Goal: Task Accomplishment & Management: Complete application form

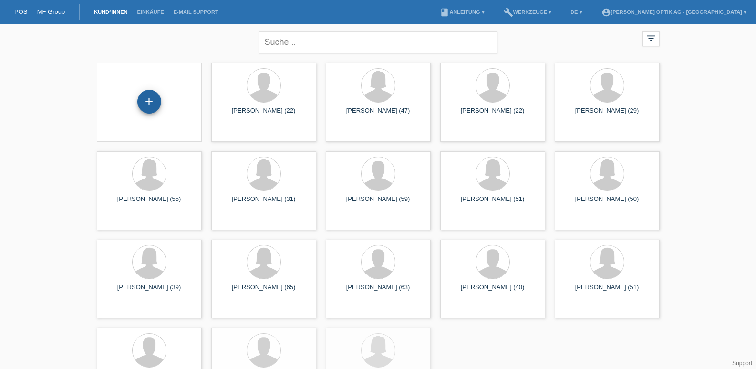
click at [146, 104] on div "+" at bounding box center [149, 102] width 24 height 24
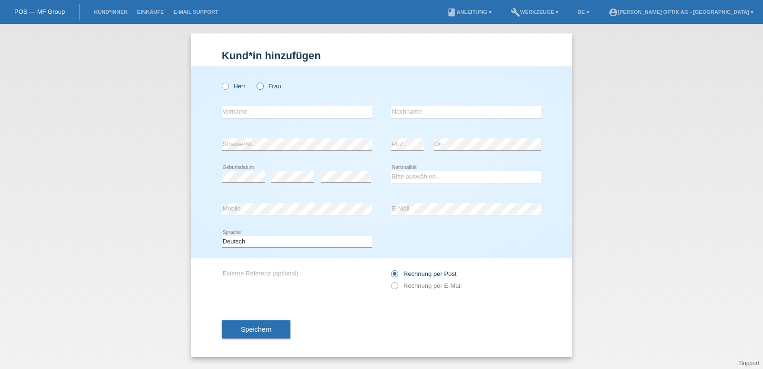
click at [255, 81] on icon at bounding box center [255, 81] width 0 height 0
click at [259, 88] on input "Frau" at bounding box center [260, 86] width 6 height 6
radio input "true"
click at [246, 109] on input "text" at bounding box center [297, 112] width 150 height 12
type input "[PERSON_NAME]"
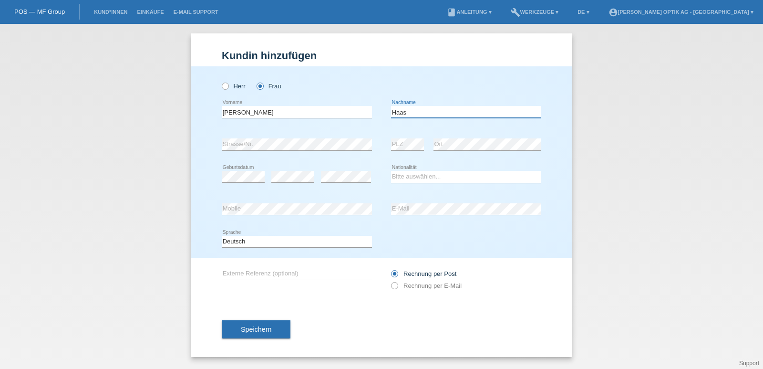
type input "Haas"
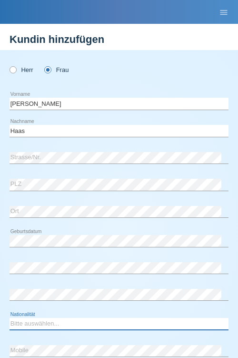
select select "CH"
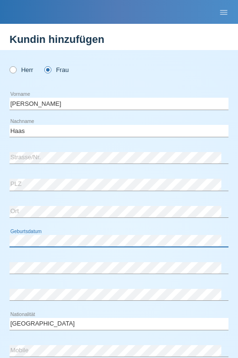
click at [3, 238] on div "Herr Frau Rosalyn error Vorname C" at bounding box center [119, 236] width 281 height 372
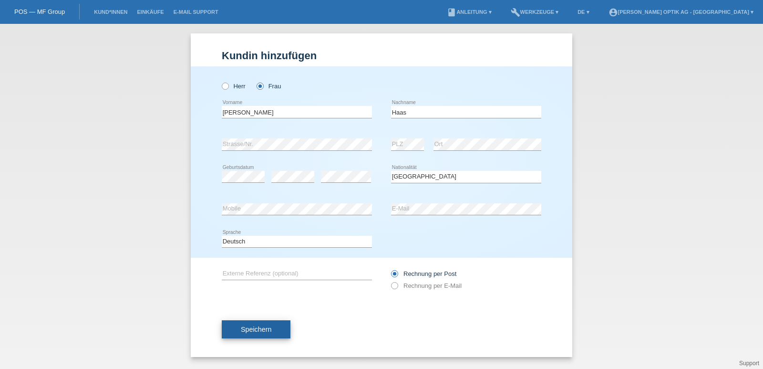
click at [252, 327] on span "Speichern" at bounding box center [256, 329] width 31 height 8
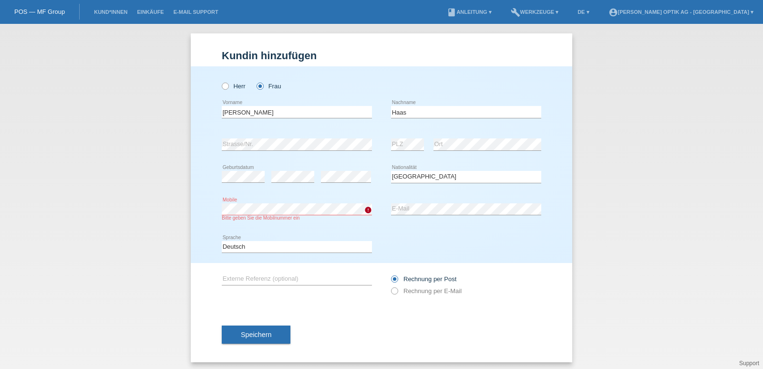
click at [198, 209] on div "Herr Frau Rosalyn error Vorname Haas PLZ" at bounding box center [382, 164] width 382 height 197
click at [204, 213] on div "Herr Frau Rosalyn error Vorname Haas PLZ" at bounding box center [382, 164] width 382 height 197
click at [365, 212] on icon "error" at bounding box center [368, 210] width 8 height 8
click at [264, 331] on span "Speichern" at bounding box center [256, 335] width 31 height 8
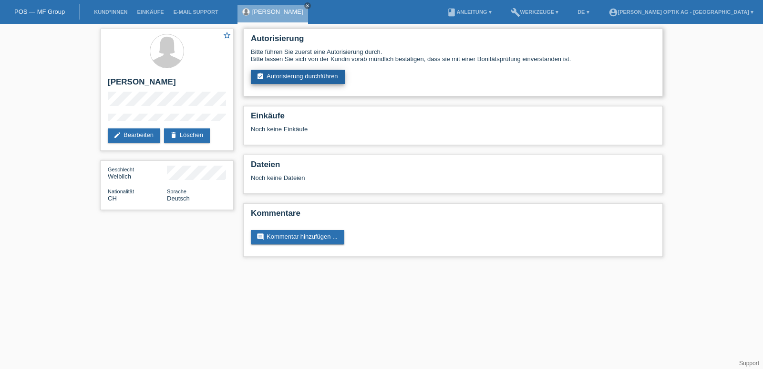
click at [276, 75] on link "assignment_turned_in Autorisierung durchführen" at bounding box center [298, 77] width 94 height 14
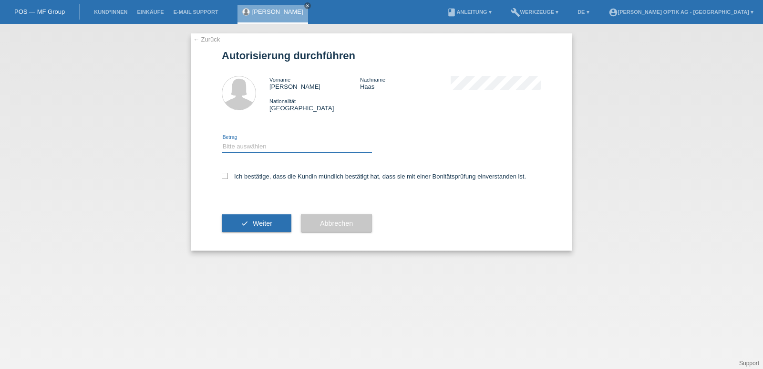
click at [250, 146] on select "Bitte auswählen CHF 1.00 - CHF 499.00 CHF 500.00 - CHF 999.00 CHF 1'000.00 - CH…" at bounding box center [297, 146] width 150 height 11
select select "2"
click at [222, 141] on select "Bitte auswählen CHF 1.00 - CHF 499.00 CHF 500.00 - CHF 999.00 CHF 1'000.00 - CH…" at bounding box center [297, 146] width 150 height 11
click at [228, 177] on label "Ich bestätige, dass die Kundin mündlich bestätigt hat, dass sie mit einer Bonit…" at bounding box center [374, 176] width 304 height 7
click at [228, 177] on input "Ich bestätige, dass die Kundin mündlich bestätigt hat, dass sie mit einer Bonit…" at bounding box center [225, 176] width 6 height 6
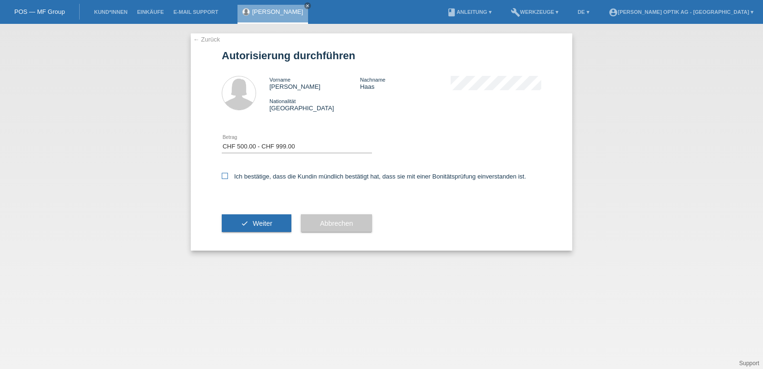
checkbox input "true"
click at [261, 221] on span "Weiter" at bounding box center [263, 223] width 20 height 8
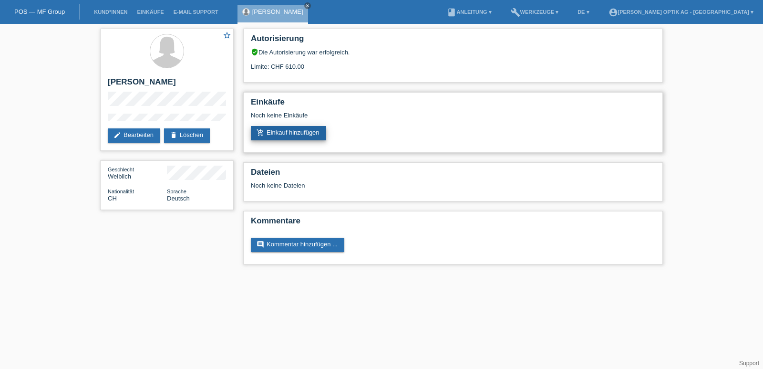
click at [281, 131] on link "add_shopping_cart Einkauf hinzufügen" at bounding box center [288, 133] width 75 height 14
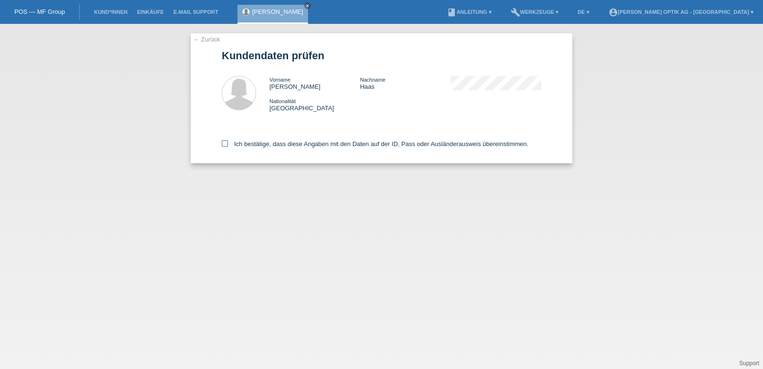
click at [227, 142] on icon at bounding box center [225, 143] width 6 height 6
click at [227, 142] on input "Ich bestätige, dass diese Angaben mit den Daten auf der ID, Pass oder Ausländer…" at bounding box center [225, 143] width 6 height 6
checkbox input "true"
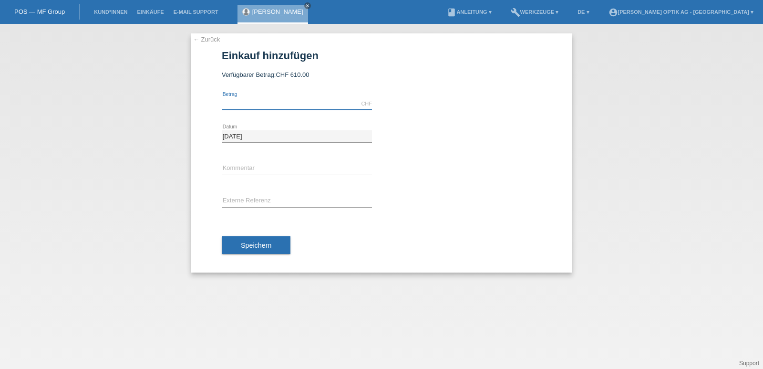
click at [249, 104] on input "text" at bounding box center [297, 104] width 150 height 12
type input "610.00"
click at [260, 248] on span "Speichern" at bounding box center [256, 245] width 31 height 8
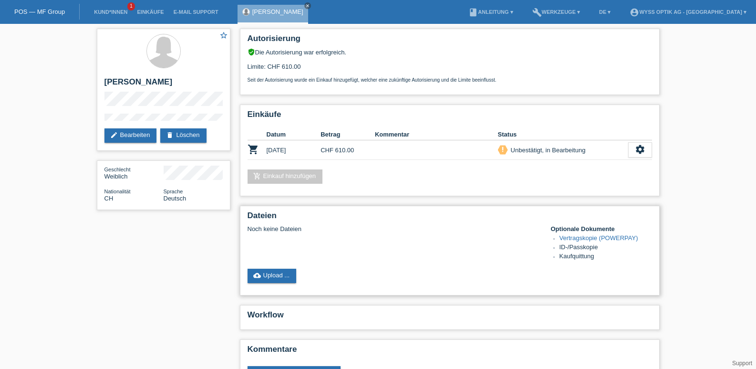
click at [588, 238] on link "Vertragskopie (POWERPAY)" at bounding box center [599, 237] width 79 height 7
click at [513, 11] on link "book Anleitung ▾" at bounding box center [491, 12] width 54 height 6
click at [584, 10] on link "build Werkzeuge ▾" at bounding box center [557, 12] width 58 height 6
click at [114, 12] on link "Kund*innen" at bounding box center [110, 12] width 43 height 6
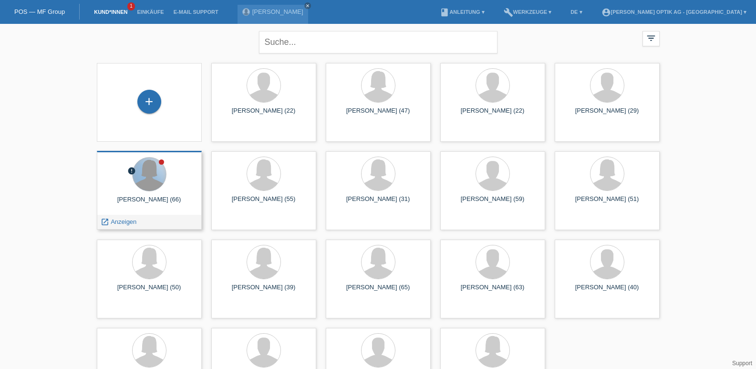
click at [148, 177] on div at bounding box center [149, 173] width 33 height 33
click at [128, 221] on span "Anzeigen" at bounding box center [124, 221] width 26 height 7
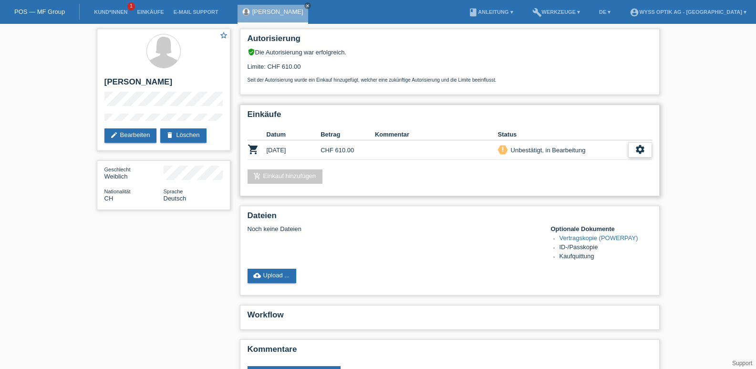
click at [637, 145] on icon "settings" at bounding box center [640, 149] width 10 height 10
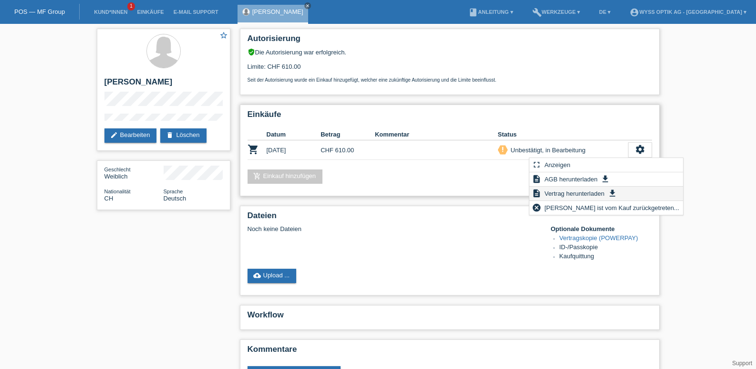
click at [574, 192] on span "Vertrag herunterladen" at bounding box center [574, 192] width 63 height 11
